Goal: Task Accomplishment & Management: Manage account settings

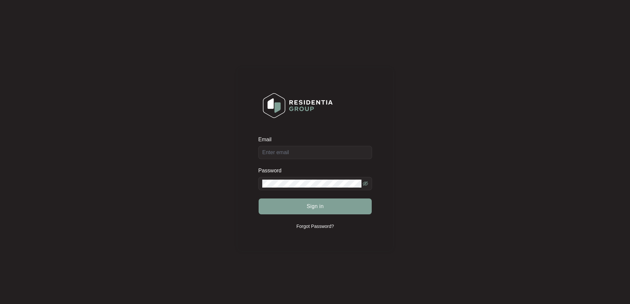
click at [310, 153] on div "Email" at bounding box center [315, 147] width 114 height 23
click at [311, 153] on input "Email" at bounding box center [315, 152] width 114 height 13
type input "[EMAIL_ADDRESS][DOMAIN_NAME]"
click at [310, 205] on span "Sign in" at bounding box center [314, 206] width 17 height 8
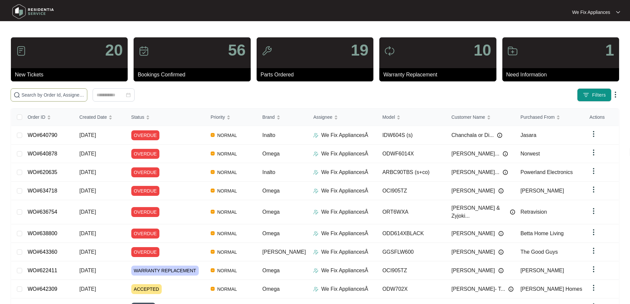
paste input "638321"
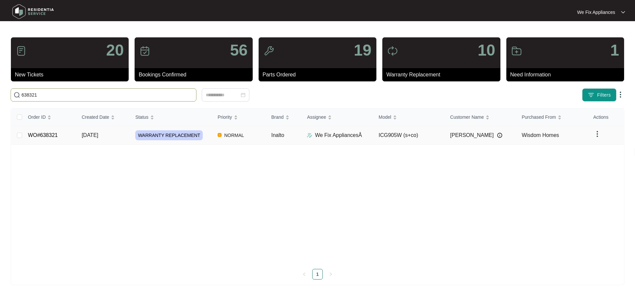
type input "638321"
click at [48, 134] on link "WO#638321" at bounding box center [43, 135] width 30 height 6
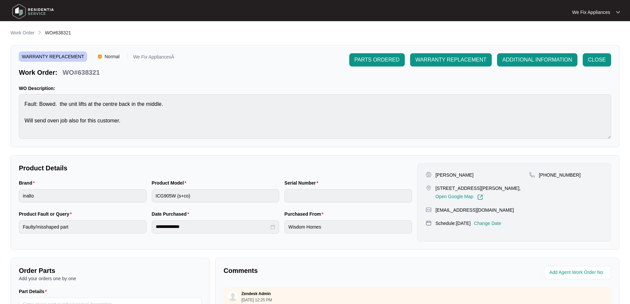
click at [507, 223] on div "[PERSON_NAME] [STREET_ADDRESS][PERSON_NAME], Open Google Map [PHONE_NUMBER] [EM…" at bounding box center [514, 202] width 194 height 78
click at [497, 226] on p "Change Date" at bounding box center [487, 223] width 27 height 7
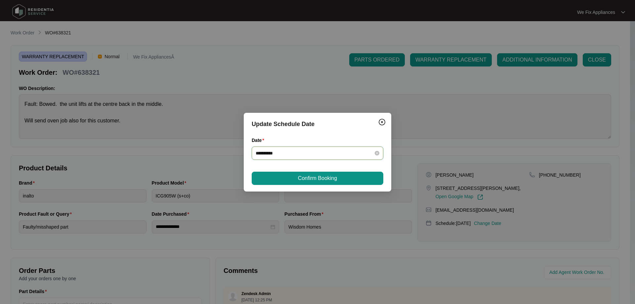
click at [293, 155] on input "**********" at bounding box center [314, 152] width 116 height 7
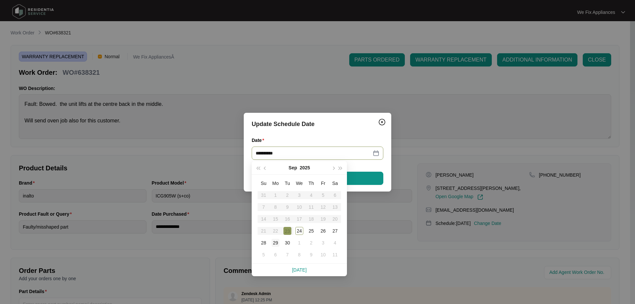
type input "**********"
click at [274, 245] on div "29" at bounding box center [275, 243] width 8 height 8
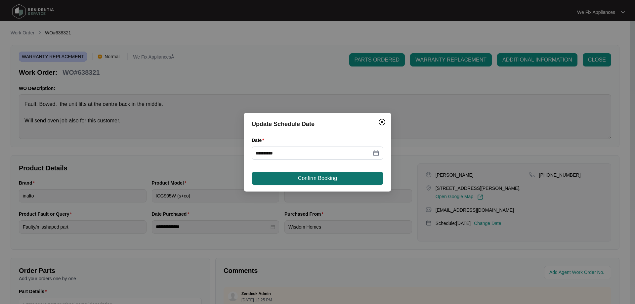
click at [309, 172] on button "Confirm Booking" at bounding box center [318, 178] width 132 height 13
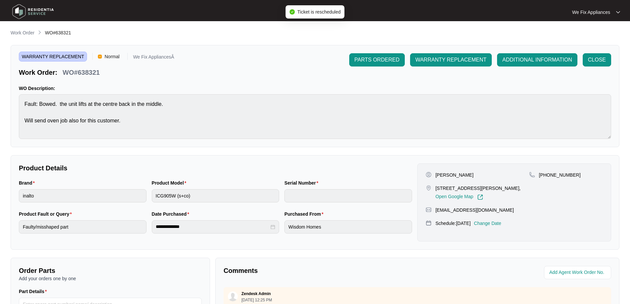
click at [45, 13] on img at bounding box center [33, 12] width 46 height 20
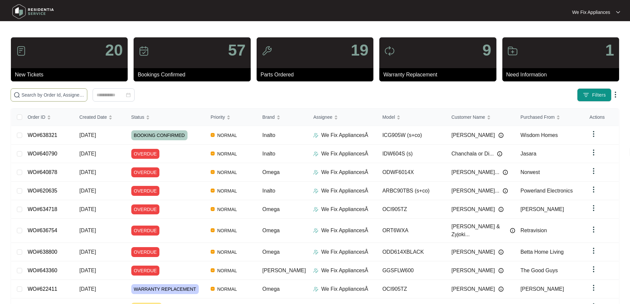
paste input "640210"
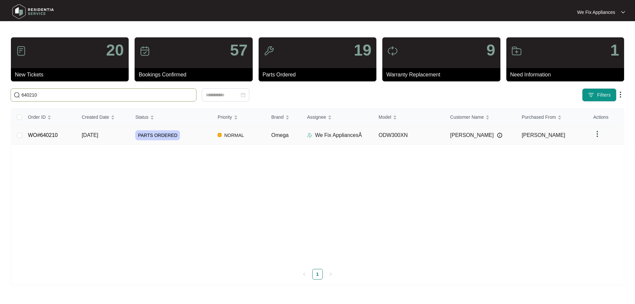
type input "640210"
click at [47, 136] on link "WO#640210" at bounding box center [43, 135] width 30 height 6
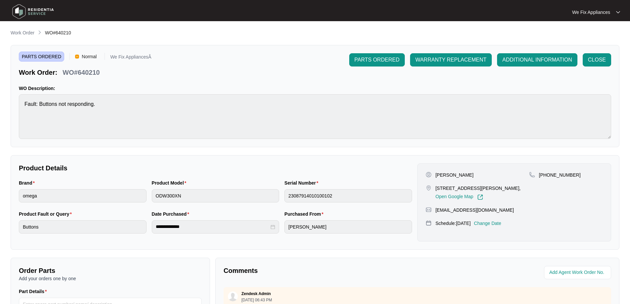
click at [500, 226] on p "Change Date" at bounding box center [487, 223] width 27 height 7
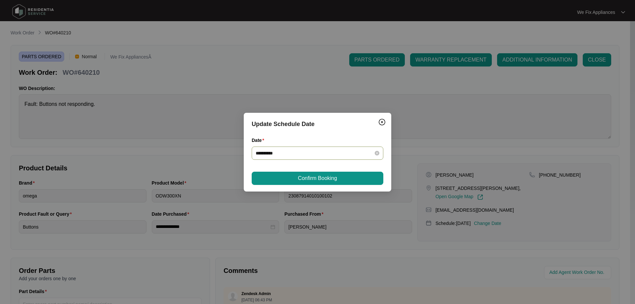
click at [300, 155] on input "**********" at bounding box center [314, 152] width 116 height 7
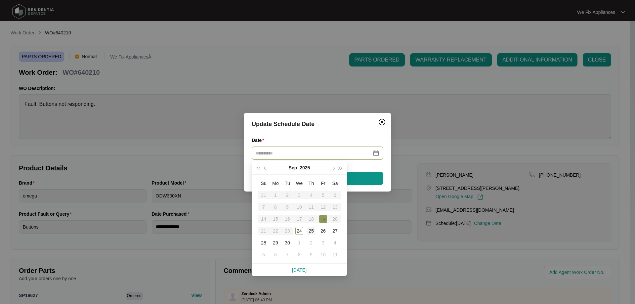
type input "**********"
click at [311, 233] on div "25" at bounding box center [311, 231] width 8 height 8
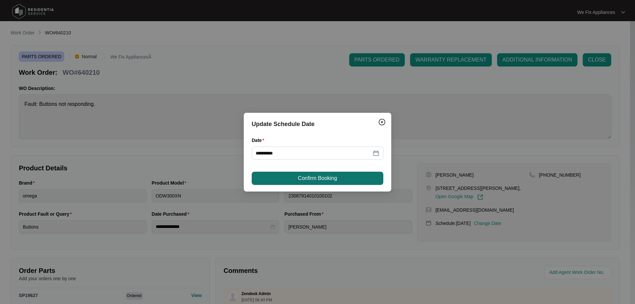
click at [321, 179] on span "Confirm Booking" at bounding box center [317, 178] width 39 height 8
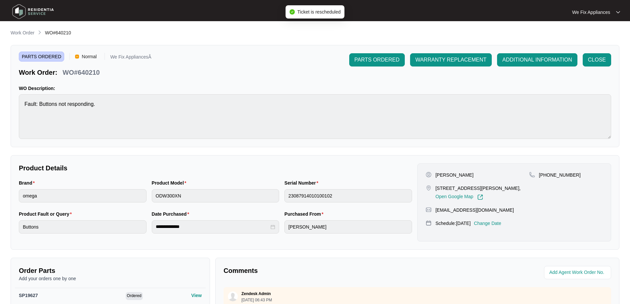
click at [46, 12] on img at bounding box center [33, 12] width 46 height 20
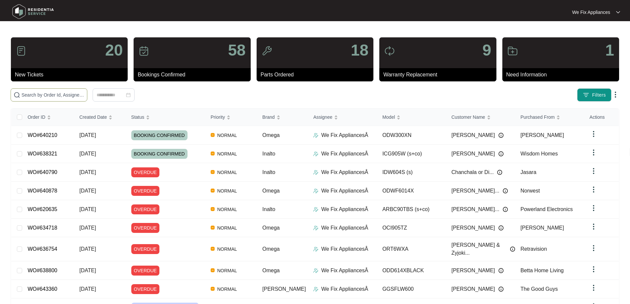
paste input "620635"
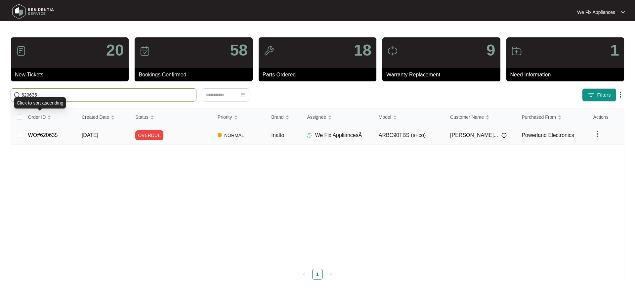
type input "620635"
click at [38, 136] on link "WO#620635" at bounding box center [43, 135] width 30 height 6
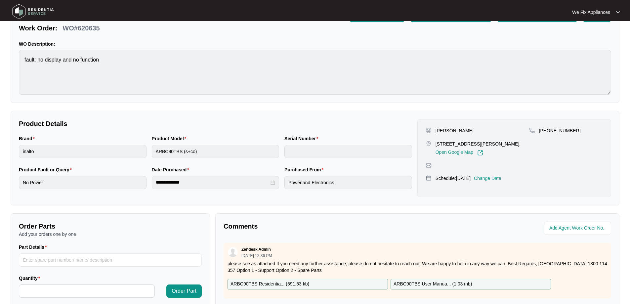
scroll to position [99, 0]
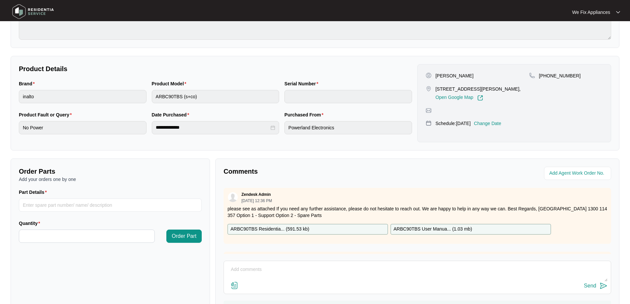
click at [501, 126] on p "Change Date" at bounding box center [487, 123] width 27 height 7
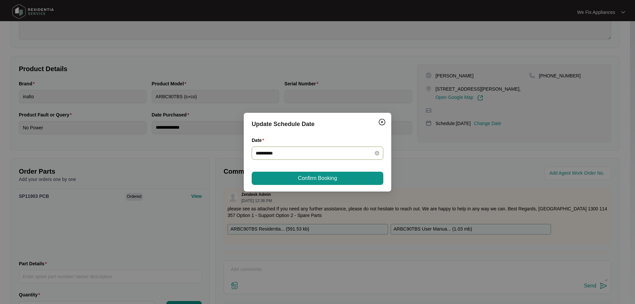
click at [359, 152] on input "**********" at bounding box center [314, 152] width 116 height 7
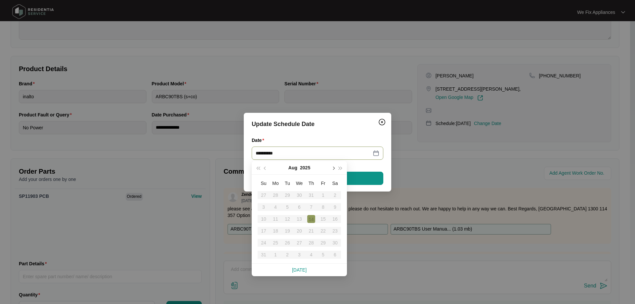
click at [336, 170] on button "button" at bounding box center [332, 167] width 7 height 13
click at [299, 239] on div "1" at bounding box center [299, 243] width 8 height 8
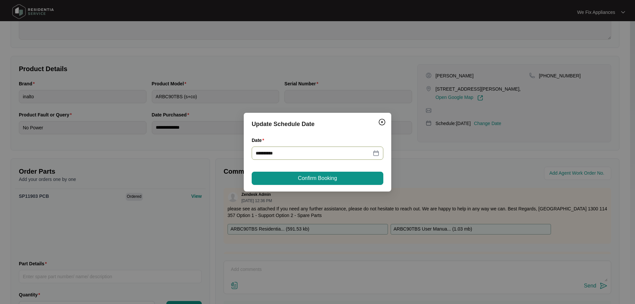
type input "**********"
click at [312, 173] on button "Confirm Booking" at bounding box center [318, 178] width 132 height 13
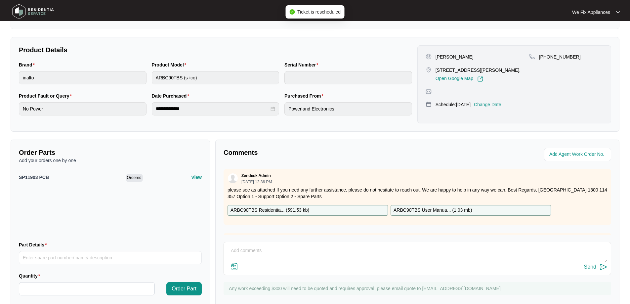
scroll to position [136, 0]
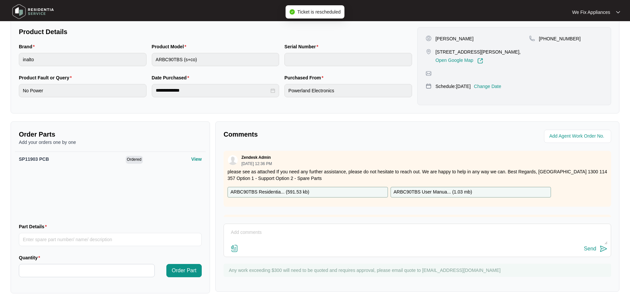
click at [264, 233] on textarea at bounding box center [417, 235] width 380 height 17
type textarea "Hi team, just fyi- tenant requested [DATE] day off thank you."
click at [589, 248] on div "Send" at bounding box center [590, 249] width 12 height 6
click at [43, 13] on img at bounding box center [33, 12] width 46 height 20
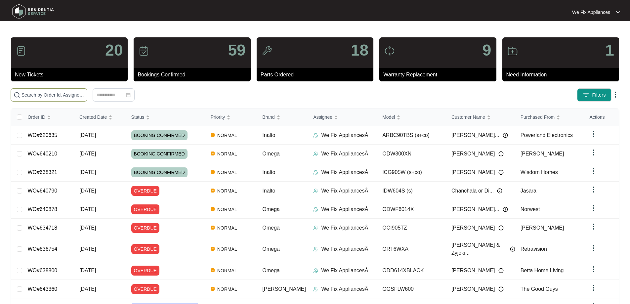
paste input "638323.1"
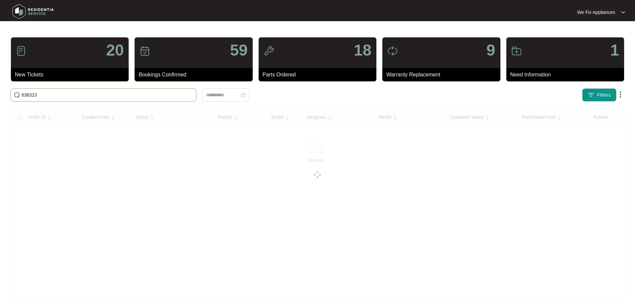
type input "638323"
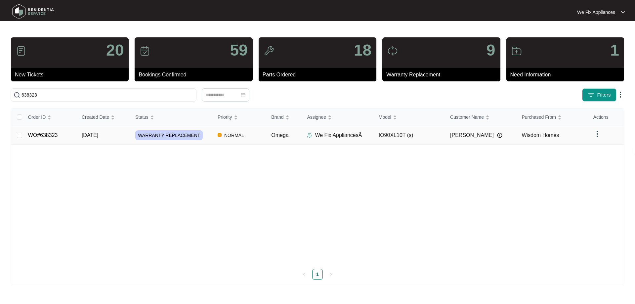
click at [37, 136] on link "WO#638323" at bounding box center [43, 135] width 30 height 6
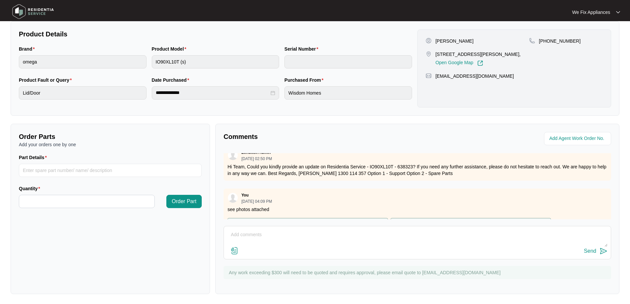
scroll to position [134, 0]
click at [269, 232] on textarea at bounding box center [417, 237] width 380 height 17
type textarea "Hi guys, please add date in for the 29/9, as per customer request thank you."
click at [590, 246] on button "Send" at bounding box center [595, 250] width 23 height 9
click at [29, 11] on img at bounding box center [33, 12] width 46 height 20
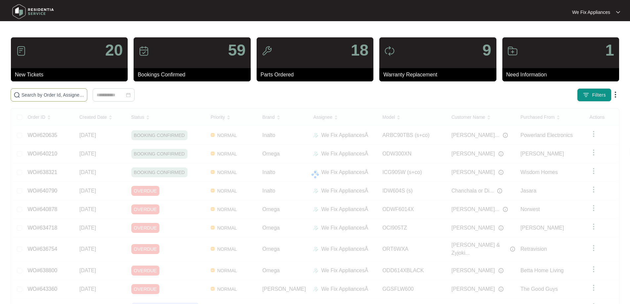
paste input "634718"
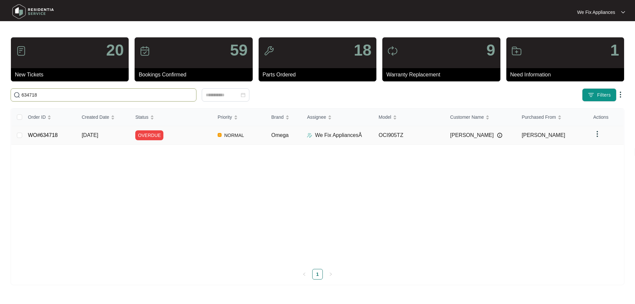
type input "634718"
click at [46, 136] on link "WO#634718" at bounding box center [43, 135] width 30 height 6
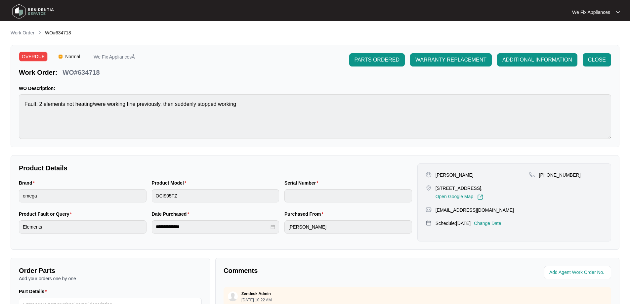
scroll to position [135, 0]
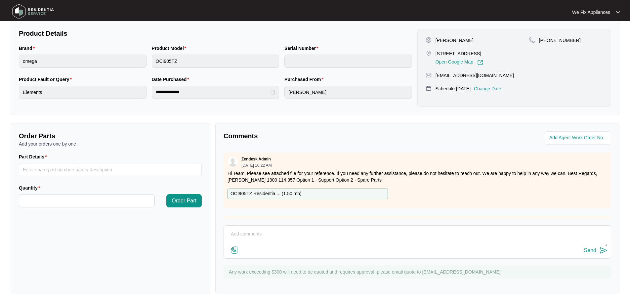
click at [317, 230] on textarea at bounding box center [417, 237] width 380 height 17
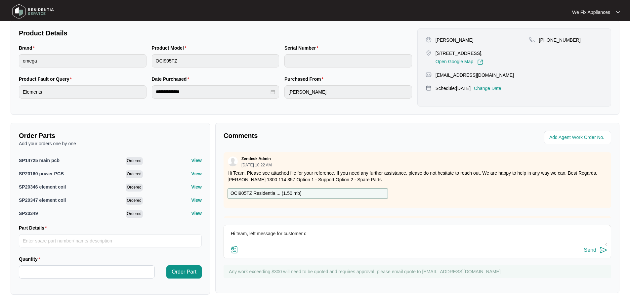
type textarea "Hi team, left message for customer c"
drag, startPoint x: 311, startPoint y: 236, endPoint x: 47, endPoint y: 225, distance: 264.7
click at [47, 225] on div "Order Parts Add your orders one by one SP14725 main pcb Ordered View SP20160 po…" at bounding box center [315, 209] width 614 height 172
click at [492, 91] on p "Change Date" at bounding box center [487, 88] width 27 height 7
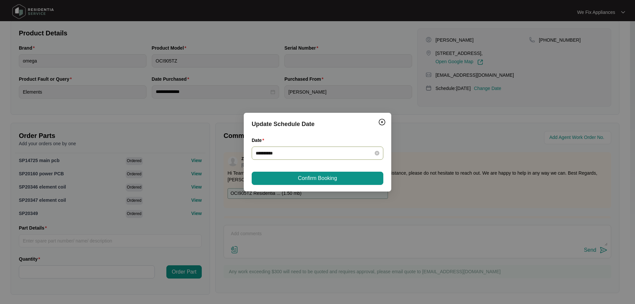
click at [302, 150] on input "**********" at bounding box center [314, 152] width 116 height 7
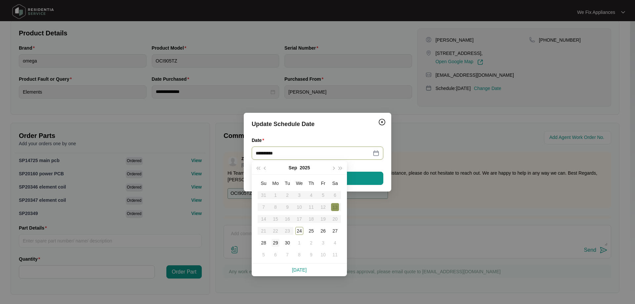
type input "**********"
click at [275, 242] on div "29" at bounding box center [275, 243] width 8 height 8
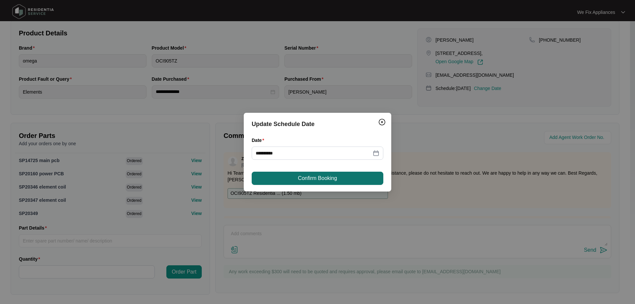
click at [311, 181] on span "Confirm Booking" at bounding box center [317, 178] width 39 height 8
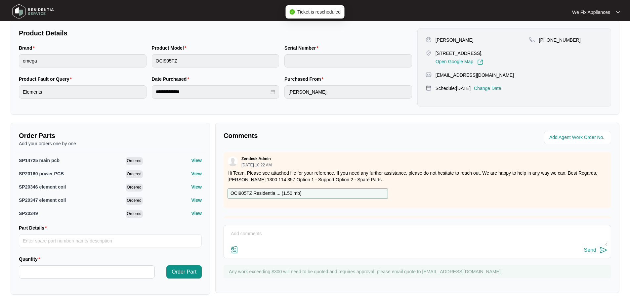
click at [41, 9] on img at bounding box center [33, 12] width 46 height 20
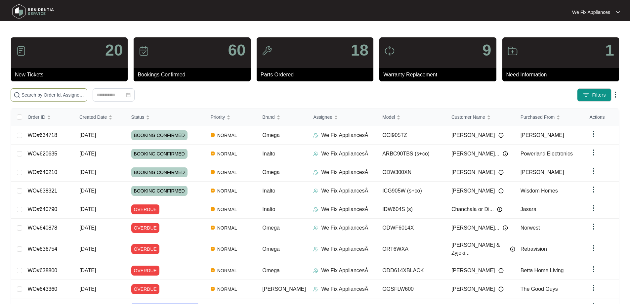
paste input "620635"
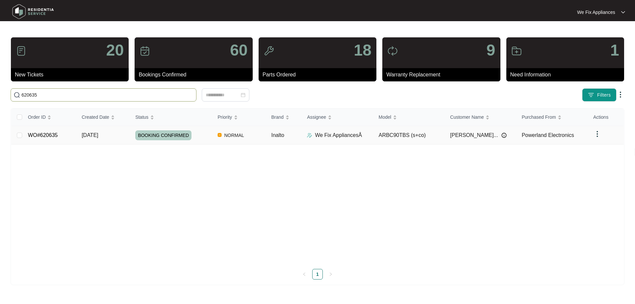
type input "620635"
click at [43, 136] on link "WO#620635" at bounding box center [43, 135] width 30 height 6
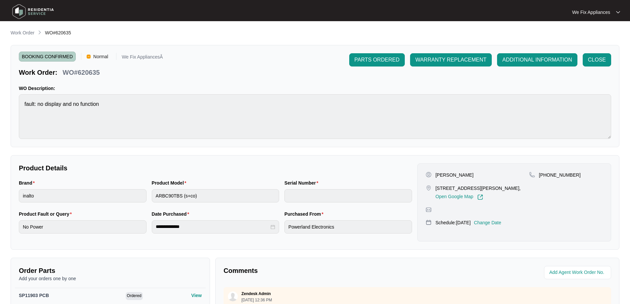
click at [46, 10] on img at bounding box center [33, 12] width 46 height 20
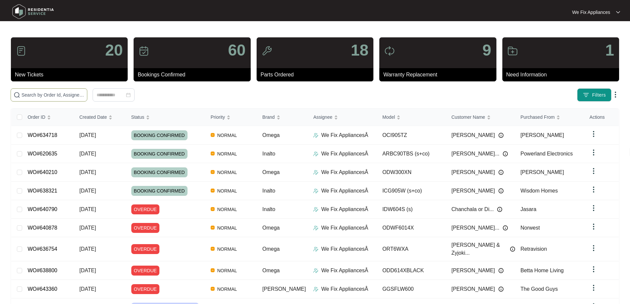
paste input "640879"
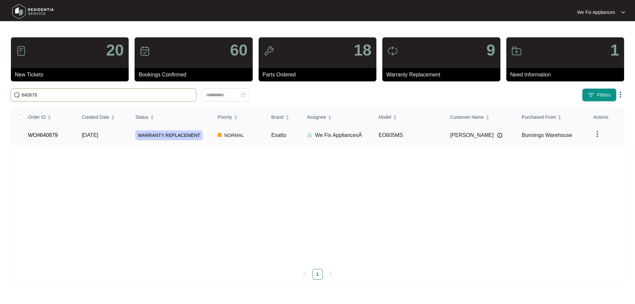
type input "640879"
click at [47, 134] on link "WO#640879" at bounding box center [43, 135] width 30 height 6
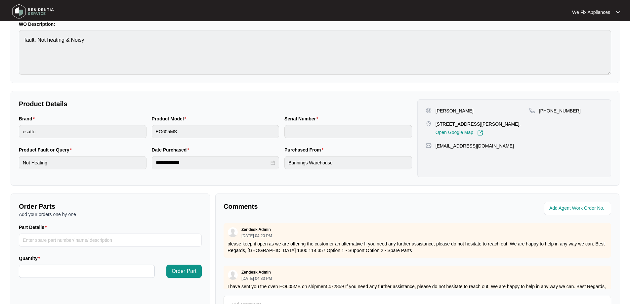
scroll to position [135, 0]
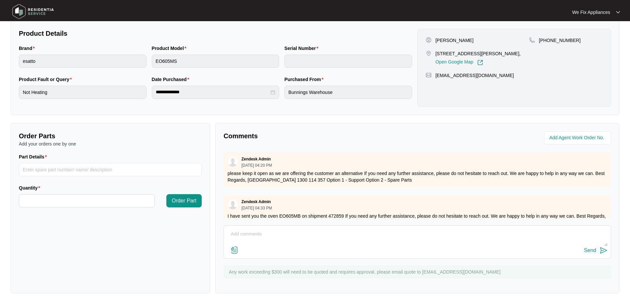
click at [273, 228] on div "Send" at bounding box center [416, 241] width 387 height 33
click at [257, 235] on textarea at bounding box center [417, 237] width 380 height 17
type textarea "Hi team, please add date in for the 1/10 as per customer request thank you."
click at [591, 250] on div "Send" at bounding box center [590, 250] width 12 height 6
click at [38, 15] on img at bounding box center [33, 12] width 46 height 20
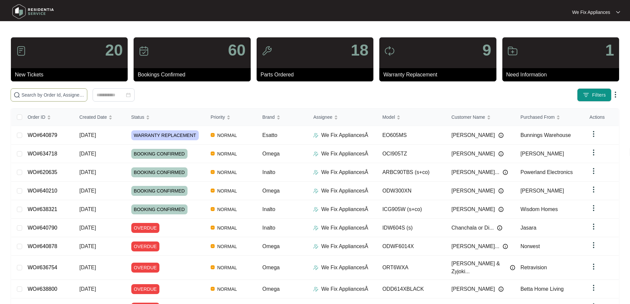
paste input "640509"
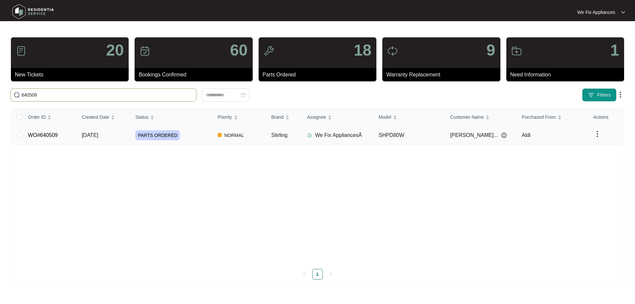
type input "640509"
click at [37, 133] on link "WO#640509" at bounding box center [43, 135] width 30 height 6
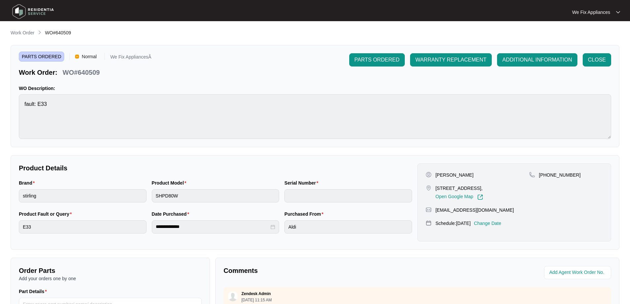
click at [498, 219] on div "[PERSON_NAME] [STREET_ADDRESS][PERSON_NAME][PERSON_NAME], Open Google Map [PHON…" at bounding box center [514, 202] width 194 height 78
click at [495, 223] on p "Change Date" at bounding box center [487, 223] width 27 height 7
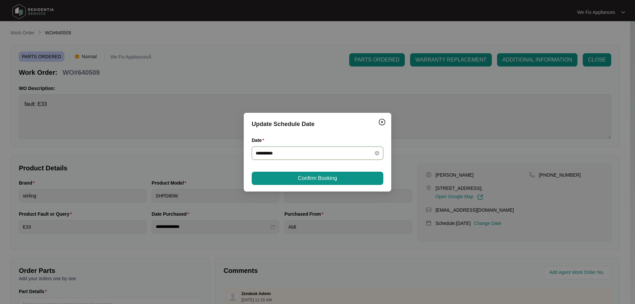
click at [320, 154] on input "**********" at bounding box center [314, 152] width 116 height 7
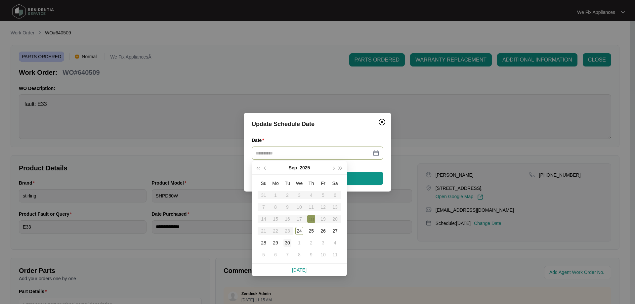
type input "**********"
click at [287, 241] on div "30" at bounding box center [287, 243] width 8 height 8
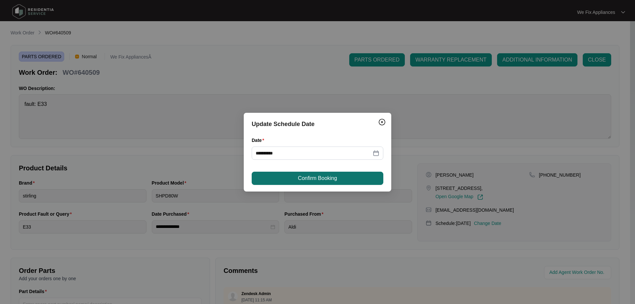
click at [302, 183] on button "Confirm Booking" at bounding box center [318, 178] width 132 height 13
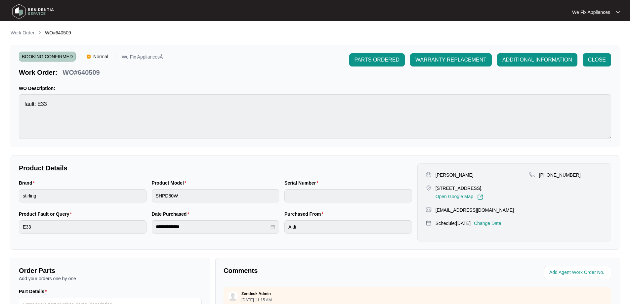
click at [37, 12] on img at bounding box center [33, 12] width 46 height 20
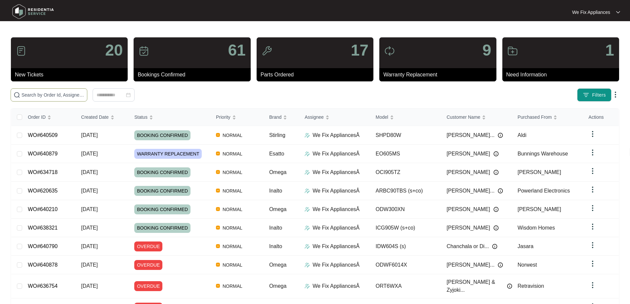
paste input "643360"
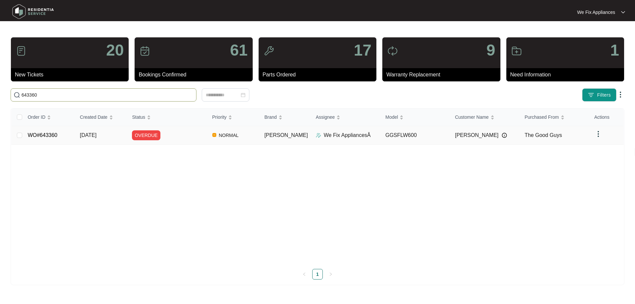
type input "643360"
click at [37, 136] on link "WO#643360" at bounding box center [43, 135] width 30 height 6
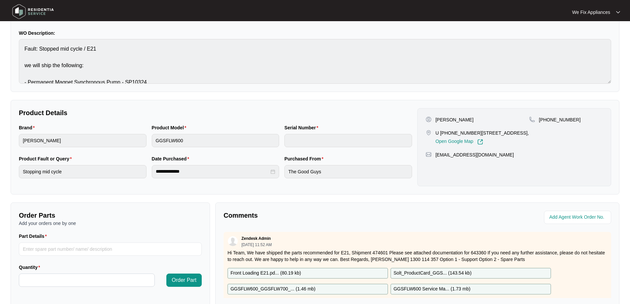
scroll to position [135, 0]
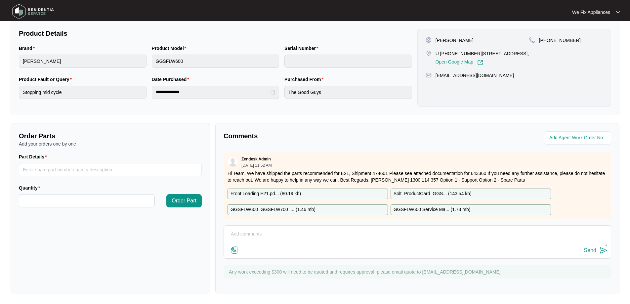
click at [281, 231] on textarea at bounding box center [417, 237] width 380 height 17
type textarea "Hi team, customer requested the 30/9, her day off thank you."
click at [588, 248] on div "Send" at bounding box center [590, 250] width 12 height 6
click at [38, 14] on img at bounding box center [33, 12] width 46 height 20
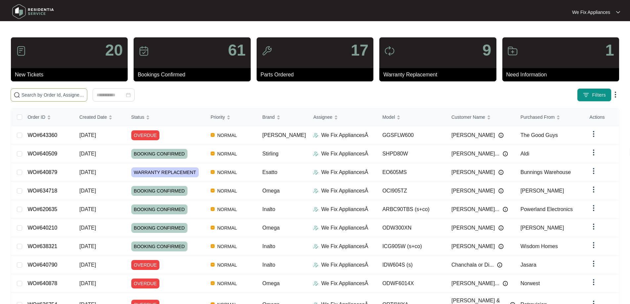
paste input "642966"
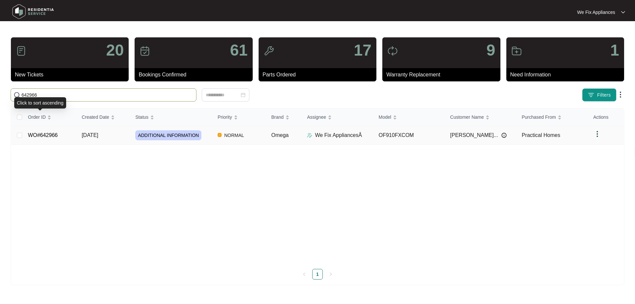
type input "642966"
click at [45, 133] on link "WO#642966" at bounding box center [43, 135] width 30 height 6
